Goal: Information Seeking & Learning: Find specific page/section

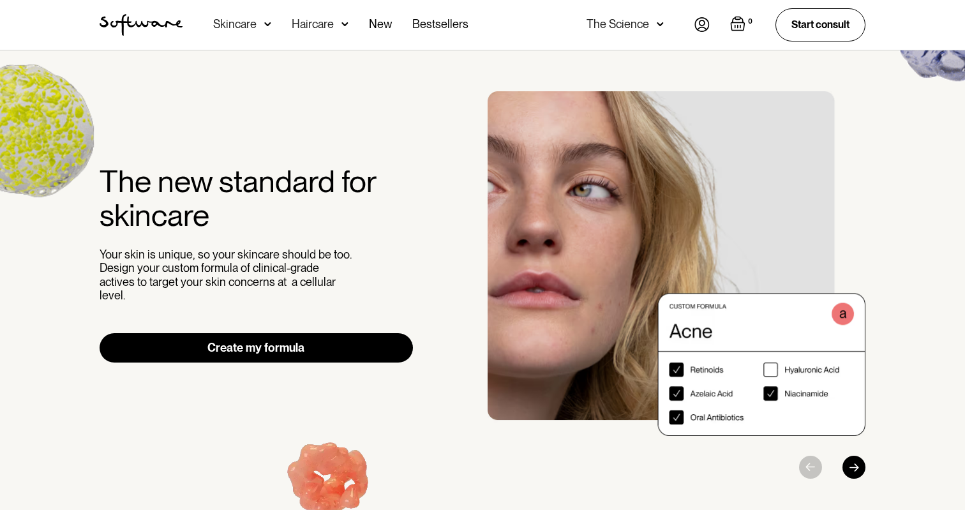
click at [701, 26] on img at bounding box center [701, 24] width 15 height 15
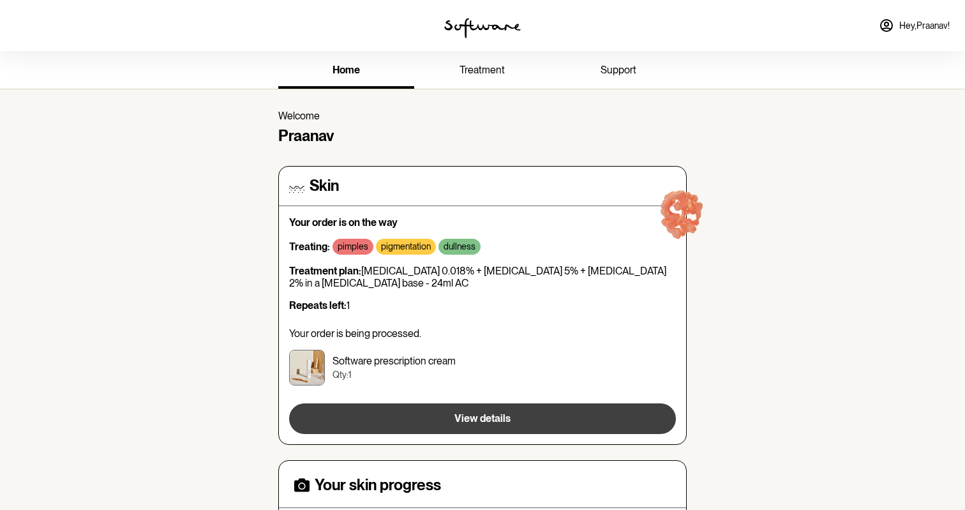
click at [456, 414] on span "View details" at bounding box center [482, 418] width 56 height 12
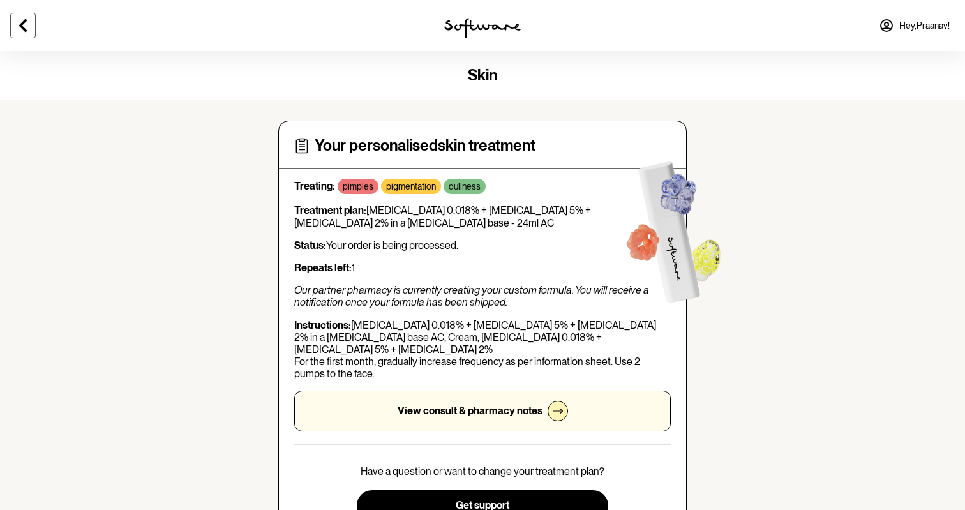
click at [15, 26] on icon at bounding box center [22, 25] width 15 height 15
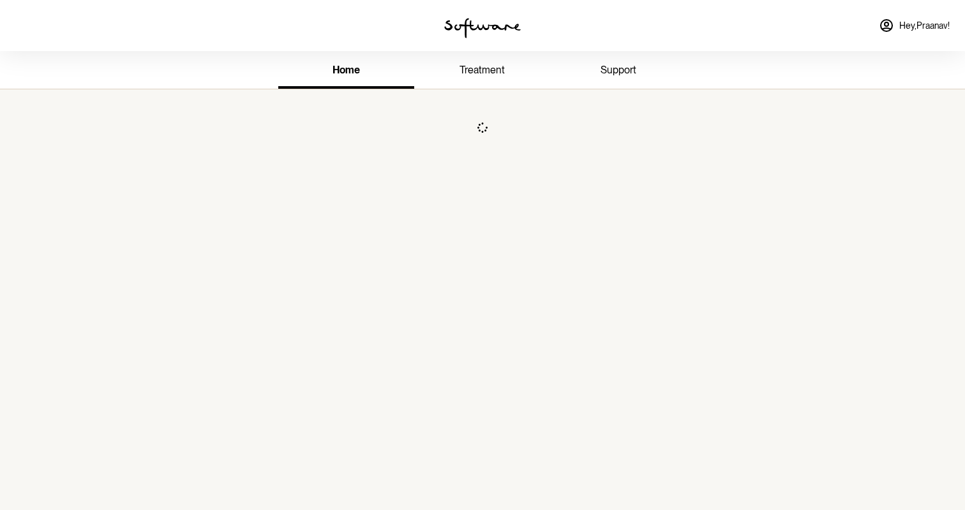
click at [488, 58] on link "treatment" at bounding box center [482, 71] width 136 height 35
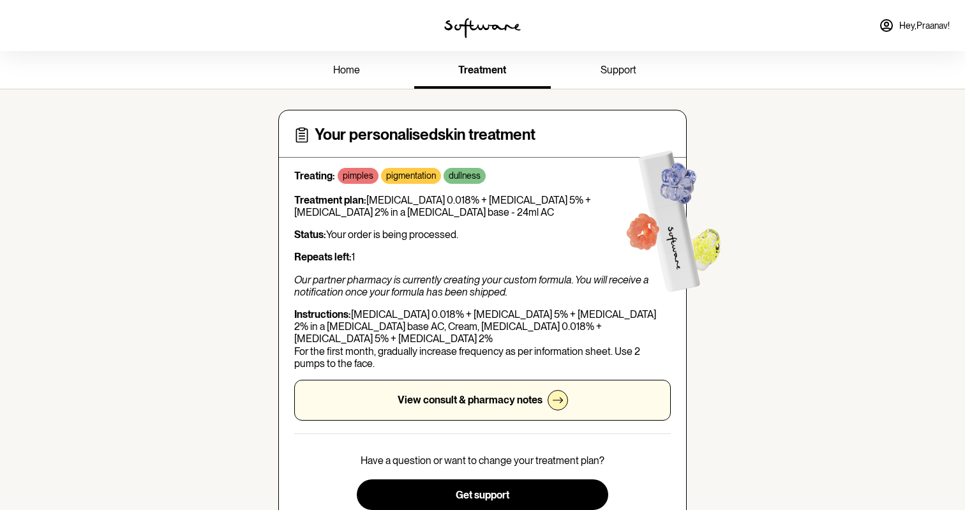
click at [594, 79] on link "support" at bounding box center [619, 71] width 136 height 35
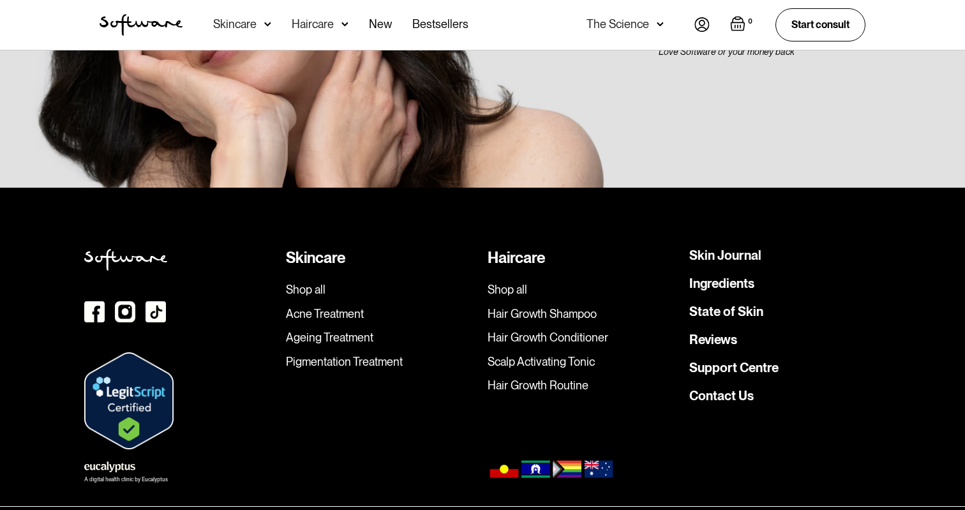
scroll to position [3636, 0]
click at [724, 362] on link "Support Centre" at bounding box center [733, 368] width 89 height 13
